Goal: Task Accomplishment & Management: Complete application form

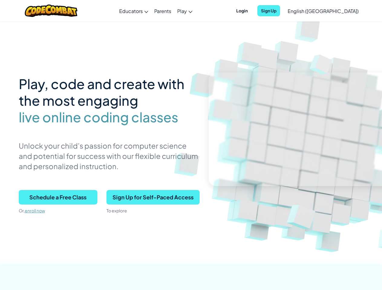
click at [191, 145] on p "Unlock your child’s passion for computer science and potential for success with…" at bounding box center [109, 156] width 181 height 31
click at [251, 11] on span "Login" at bounding box center [242, 10] width 19 height 11
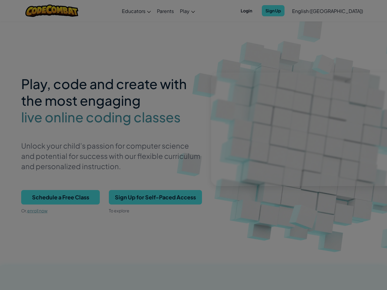
click at [0, 0] on input "Email or Username :" at bounding box center [0, 0] width 0 height 0
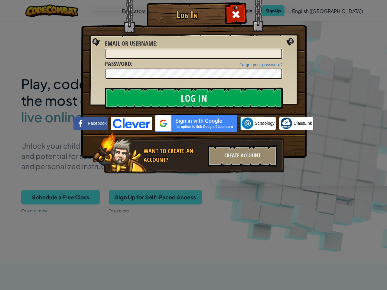
click at [306, 11] on div "Log In Unknown Error Email or Username : Forgot your password? Password : Log I…" at bounding box center [193, 145] width 387 height 290
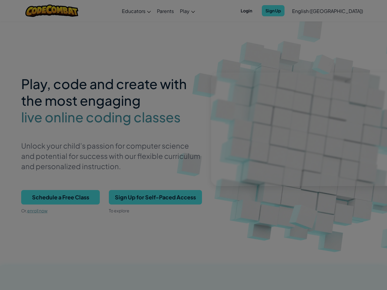
click at [306, 11] on div "Log In Unknown Error Email or Username : Forgot your password? Password : Log I…" at bounding box center [193, 145] width 387 height 290
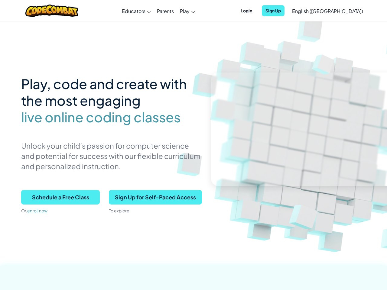
click at [338, 11] on div at bounding box center [193, 145] width 387 height 290
click at [58, 198] on span "Schedule a Free Class" at bounding box center [60, 197] width 79 height 15
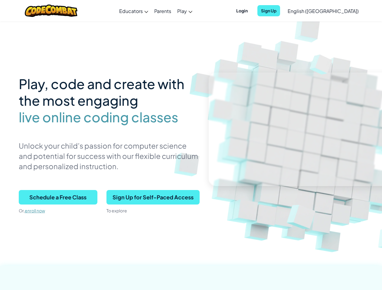
click at [153, 198] on span "Sign Up for Self-Paced Access" at bounding box center [152, 197] width 93 height 15
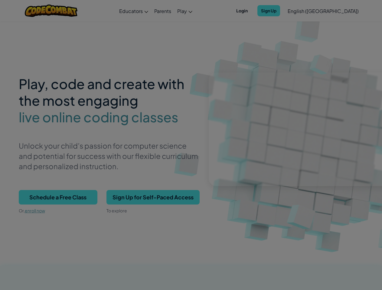
click at [0, 0] on div "Create Individual Account Enter your birthdate: Month January February March Ap…" at bounding box center [0, 0] width 0 height 0
